Goal: Task Accomplishment & Management: Use online tool/utility

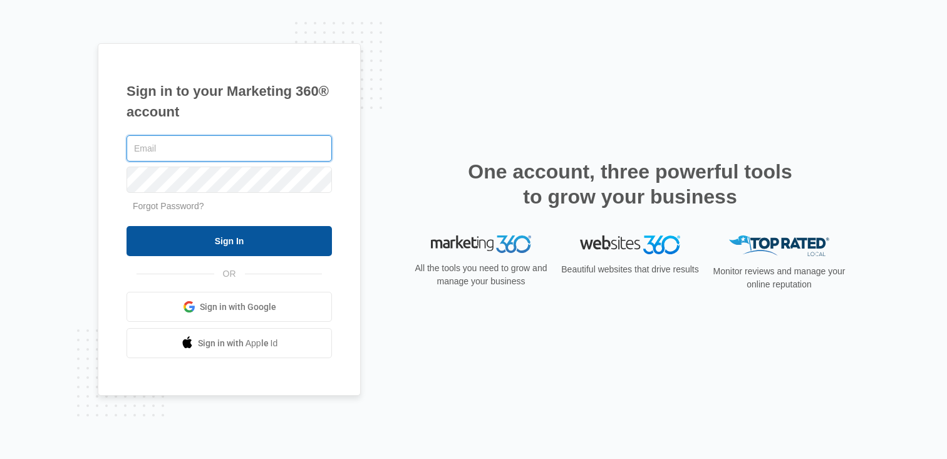
type input "[PERSON_NAME][EMAIL_ADDRESS][PERSON_NAME][DOMAIN_NAME]"
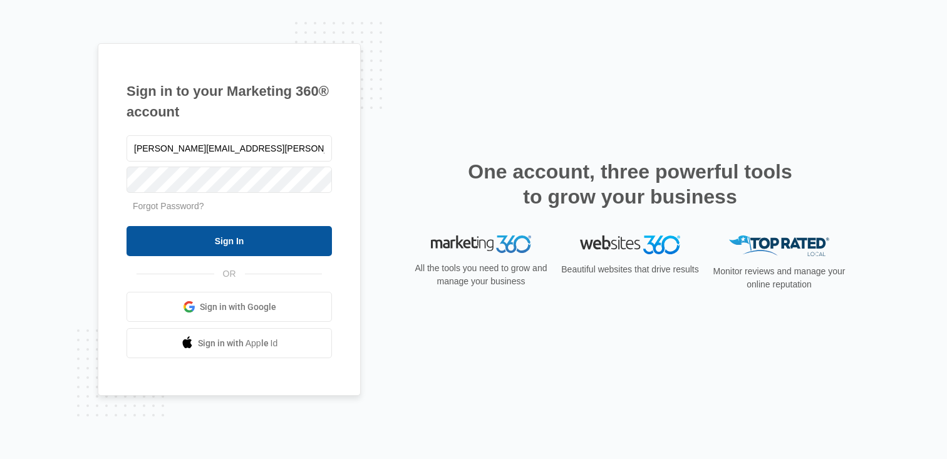
click at [183, 243] on input "Sign In" at bounding box center [228, 241] width 205 height 30
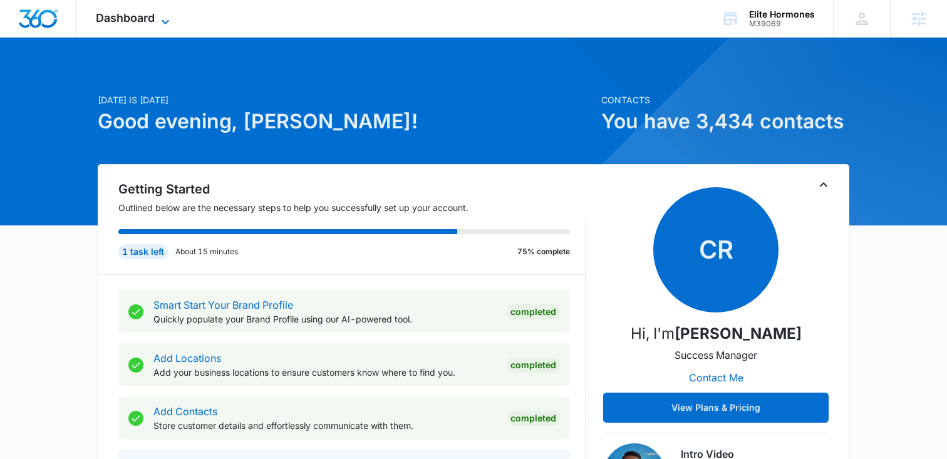
click at [121, 18] on span "Dashboard" at bounding box center [125, 17] width 59 height 13
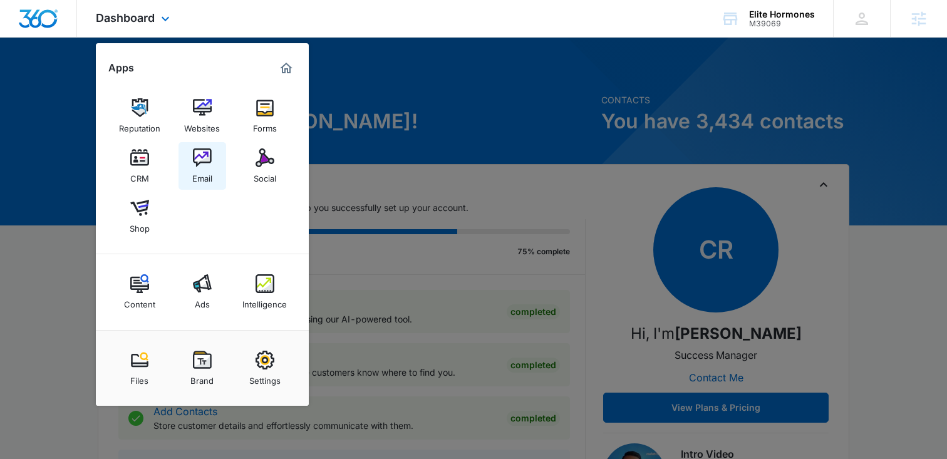
click at [213, 150] on link "Email" at bounding box center [202, 166] width 48 height 48
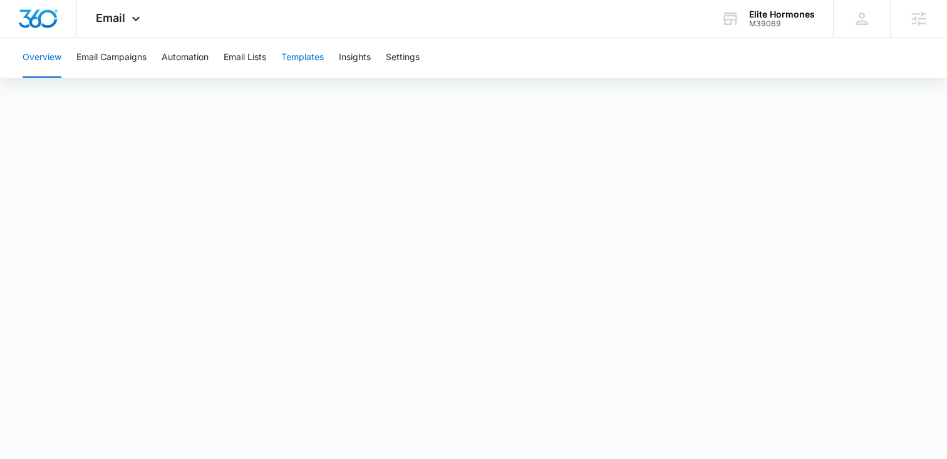
click at [313, 59] on button "Templates" at bounding box center [302, 58] width 43 height 40
click at [106, 61] on button "Email Campaigns" at bounding box center [111, 58] width 70 height 40
click at [306, 55] on button "Templates" at bounding box center [302, 58] width 43 height 40
click at [112, 10] on div "Email Apps Reputation Websites Forms CRM Email Social Shop Content Ads Intellig…" at bounding box center [119, 18] width 85 height 37
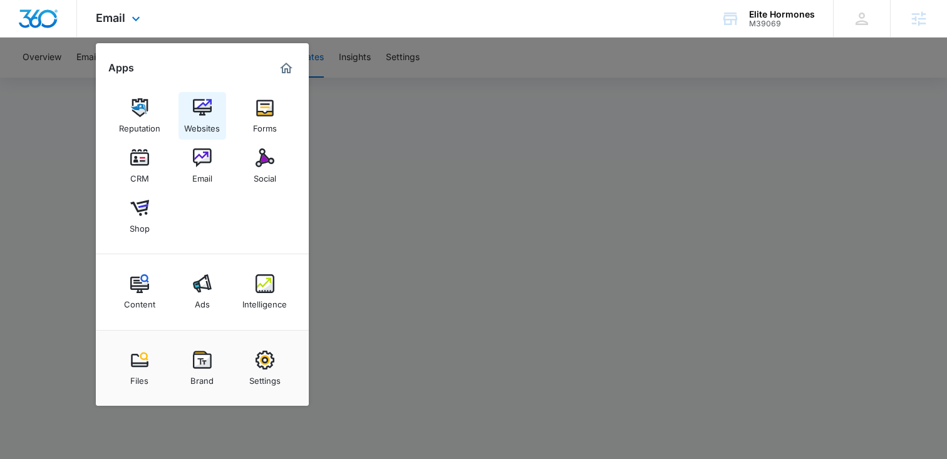
click at [193, 98] on img at bounding box center [202, 107] width 19 height 19
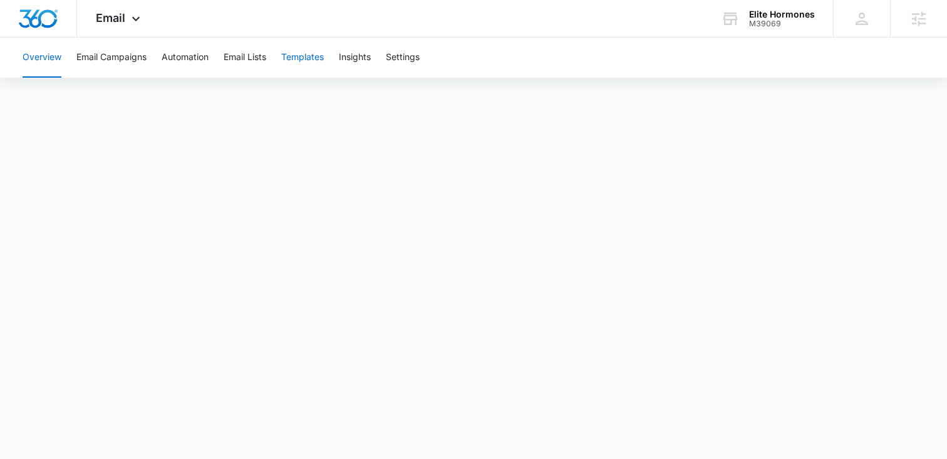
click at [307, 51] on button "Templates" at bounding box center [302, 58] width 43 height 40
click at [121, 58] on button "Email Campaigns" at bounding box center [111, 58] width 70 height 40
click at [284, 54] on button "Templates" at bounding box center [302, 58] width 43 height 40
